Goal: Task Accomplishment & Management: Use online tool/utility

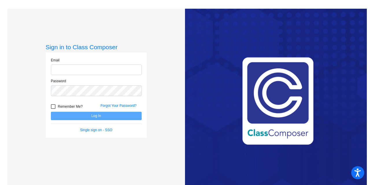
type input "pwatts@lcusd.net"
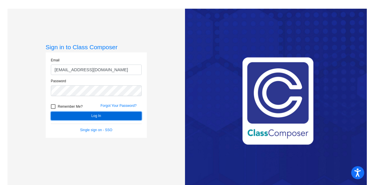
click at [83, 116] on button "Log In" at bounding box center [96, 116] width 91 height 8
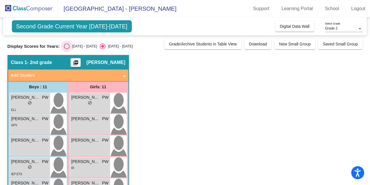
click at [67, 44] on div "Select an option" at bounding box center [67, 46] width 6 height 6
click at [67, 49] on input "[DATE] - [DATE]" at bounding box center [66, 49] width 0 height 0
radio input "true"
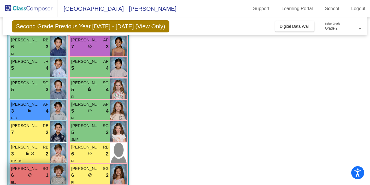
scroll to position [142, 0]
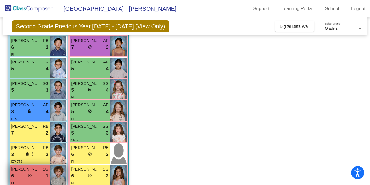
click at [39, 166] on span "[PERSON_NAME] [PERSON_NAME]" at bounding box center [25, 169] width 29 height 6
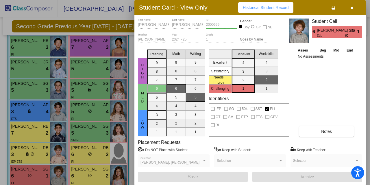
click at [52, 170] on div at bounding box center [185, 92] width 370 height 185
